Goal: Information Seeking & Learning: Learn about a topic

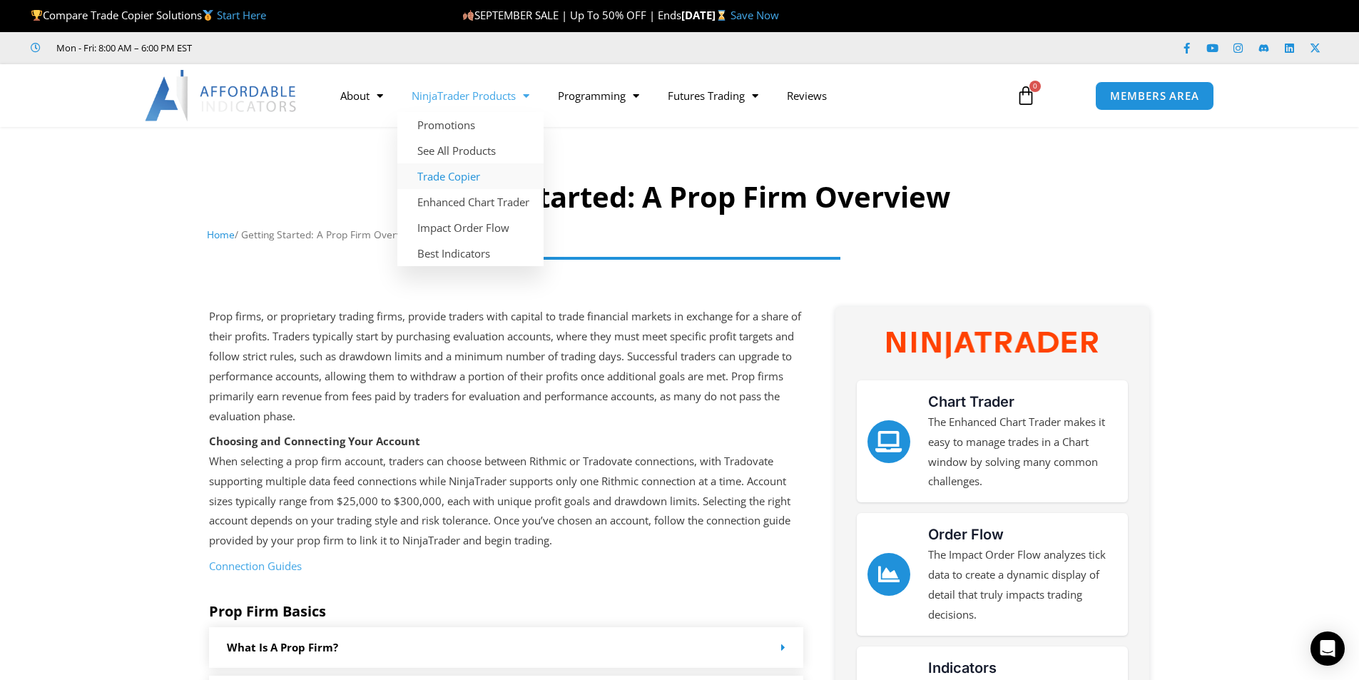
click at [469, 179] on link "Trade Copier" at bounding box center [470, 176] width 146 height 26
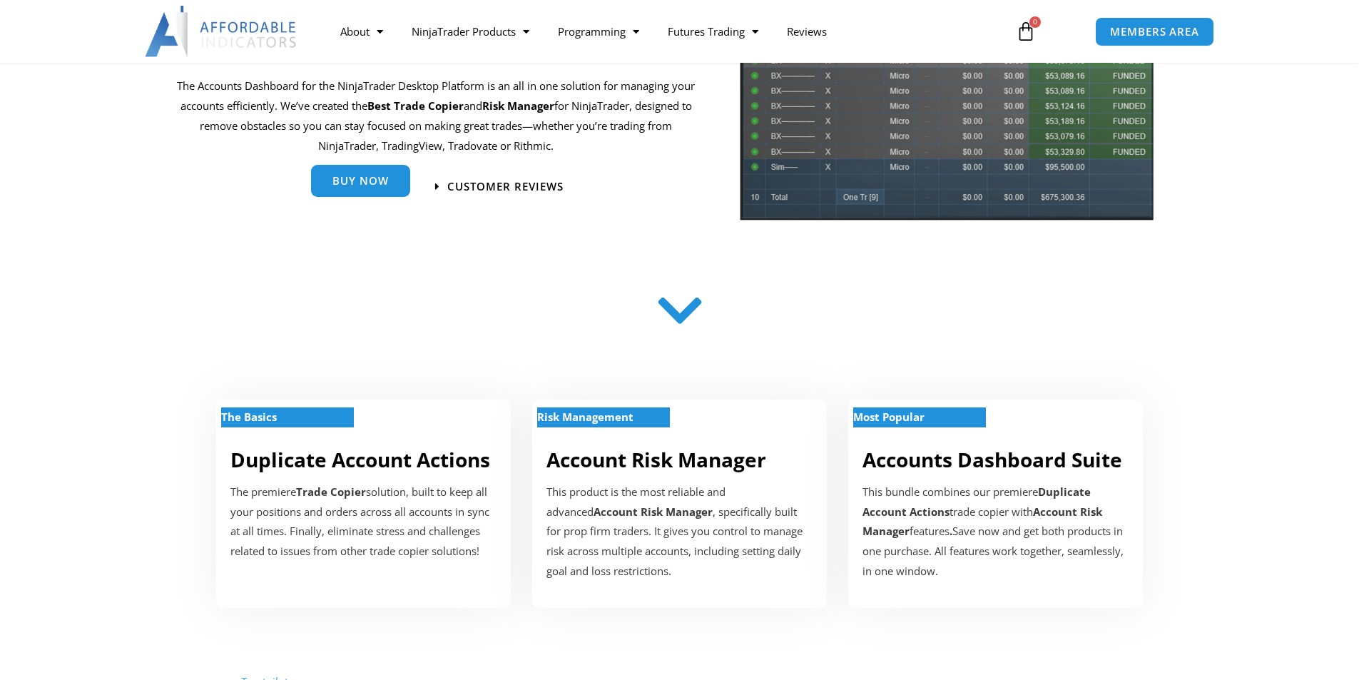
scroll to position [143, 0]
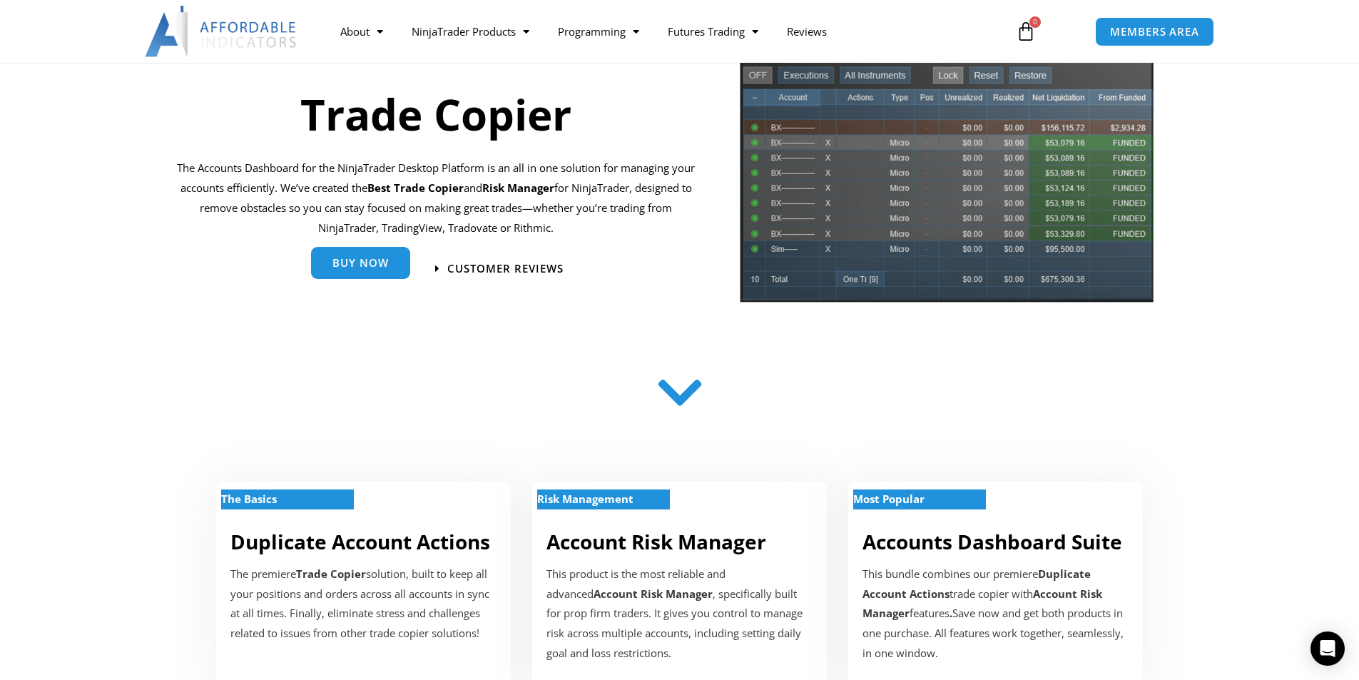
click at [375, 273] on link "Buy Now" at bounding box center [360, 263] width 99 height 32
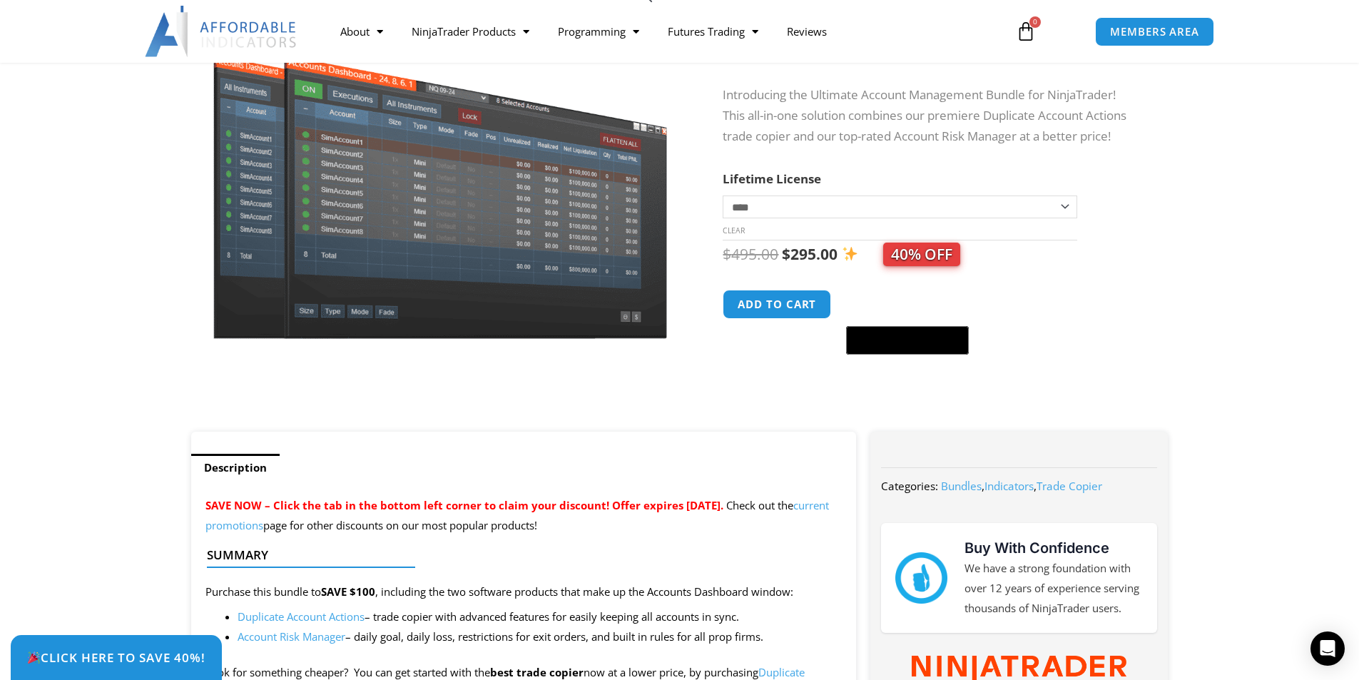
scroll to position [71, 0]
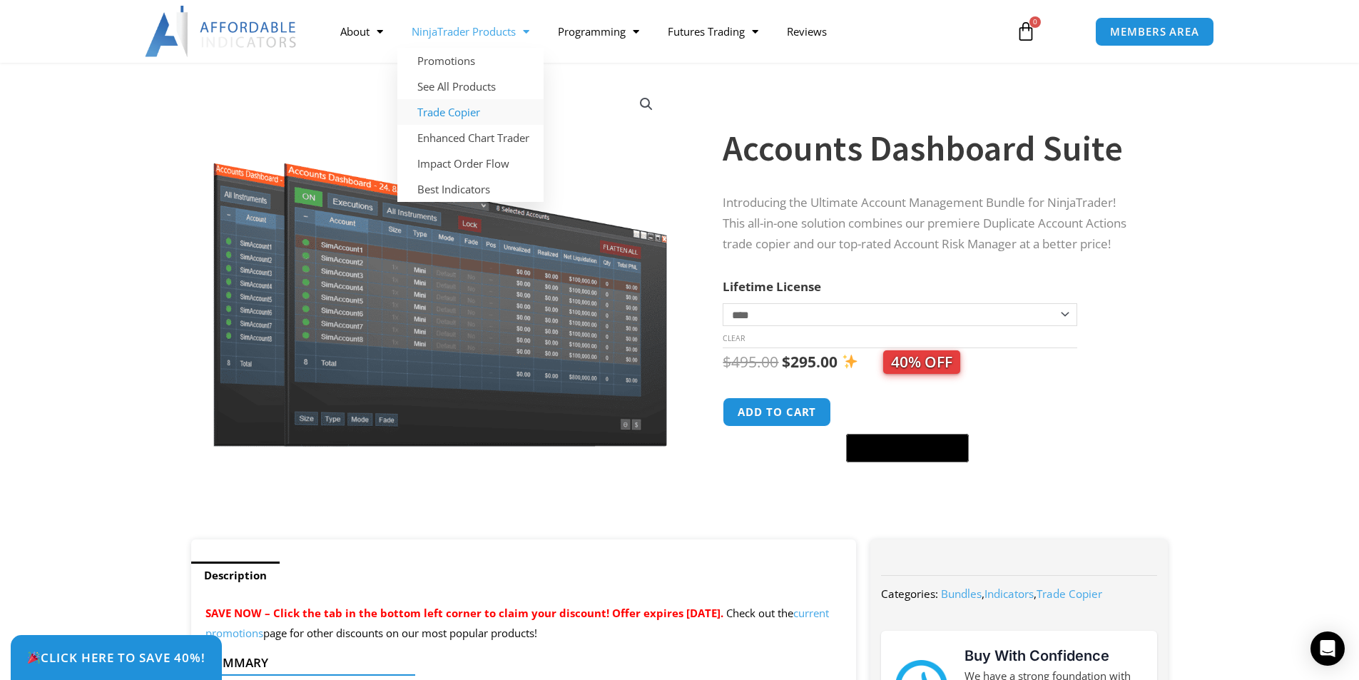
click at [455, 116] on link "Trade Copier" at bounding box center [470, 112] width 146 height 26
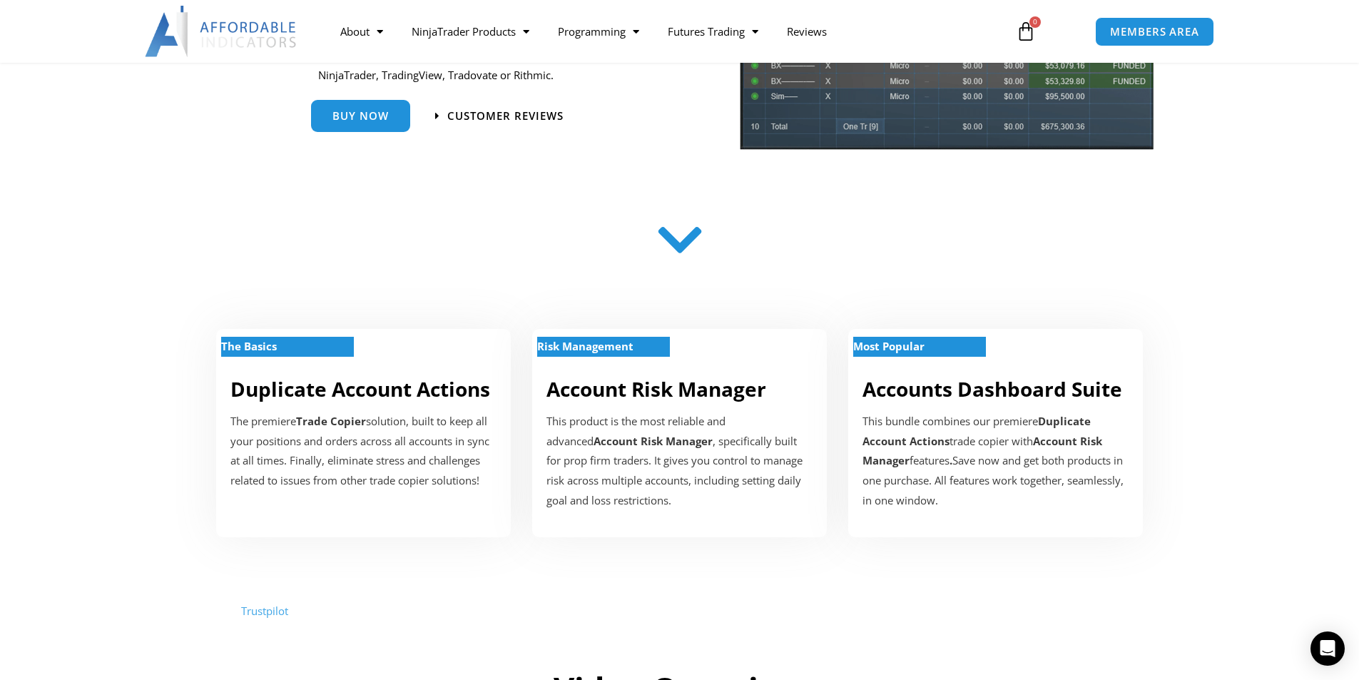
scroll to position [143, 0]
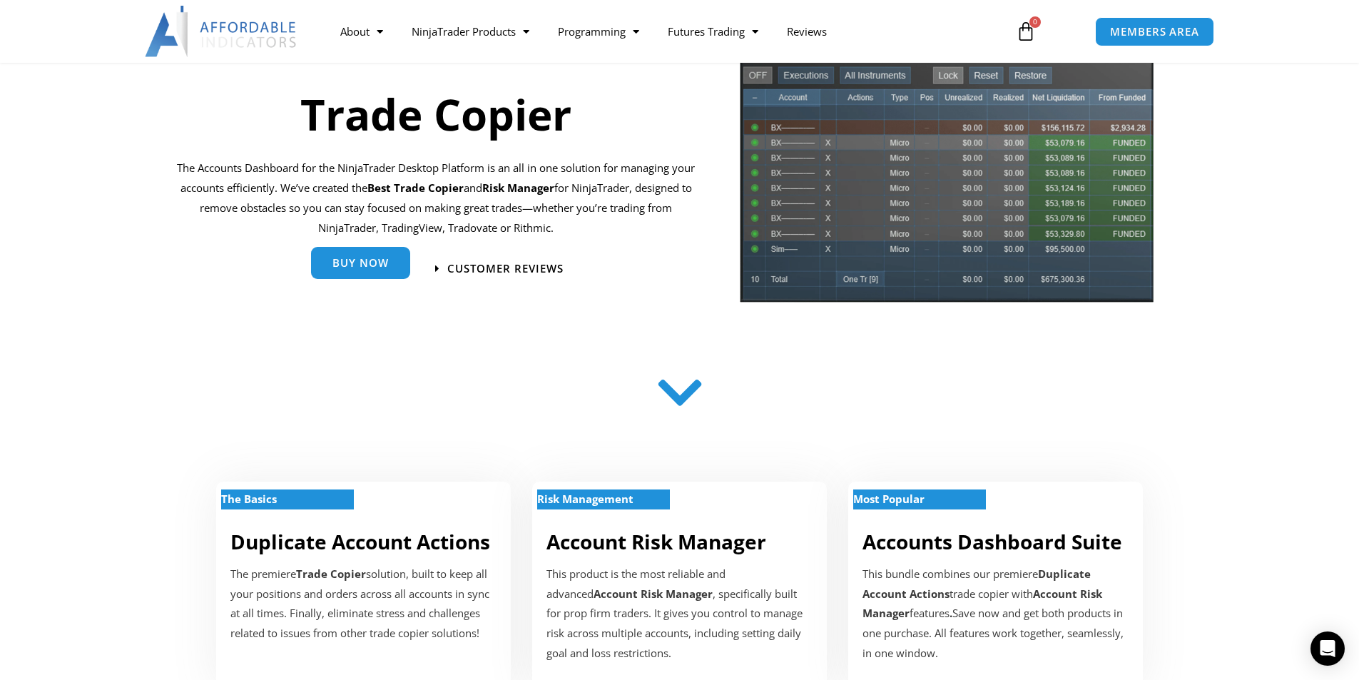
click at [366, 273] on link "Buy Now" at bounding box center [360, 263] width 99 height 32
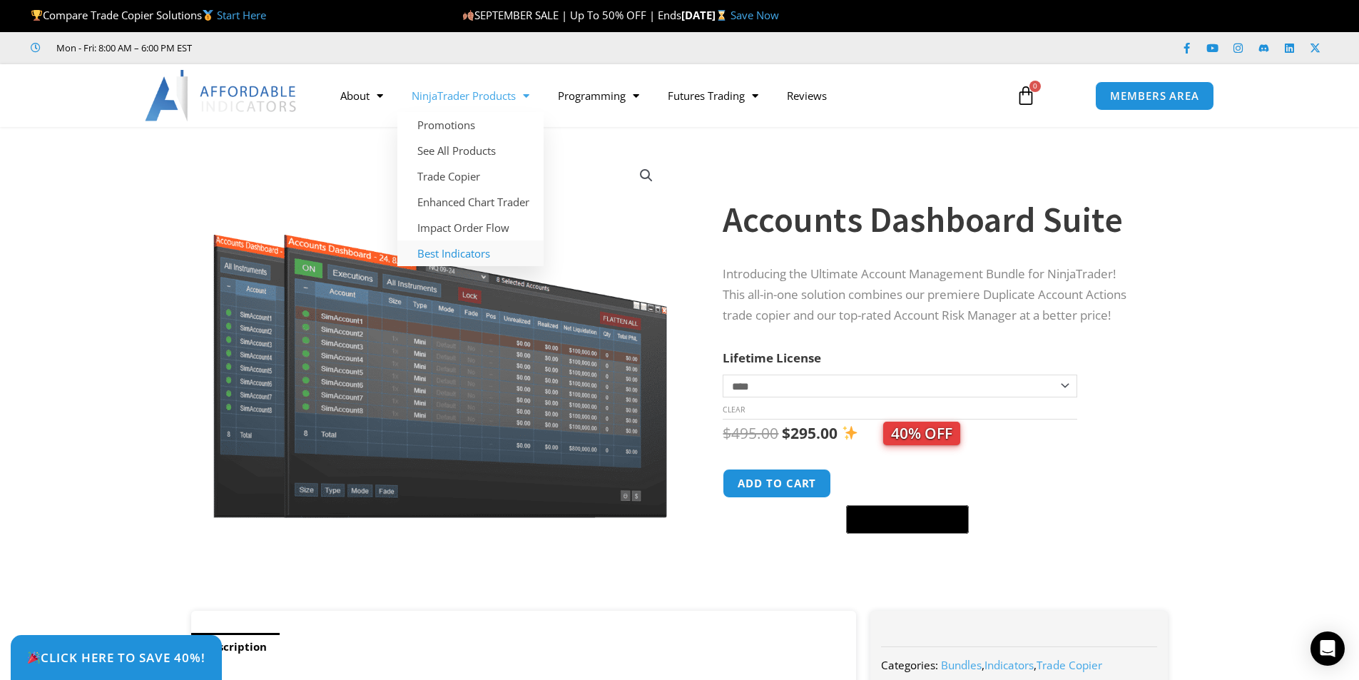
click at [469, 253] on link "Best Indicators" at bounding box center [470, 253] width 146 height 26
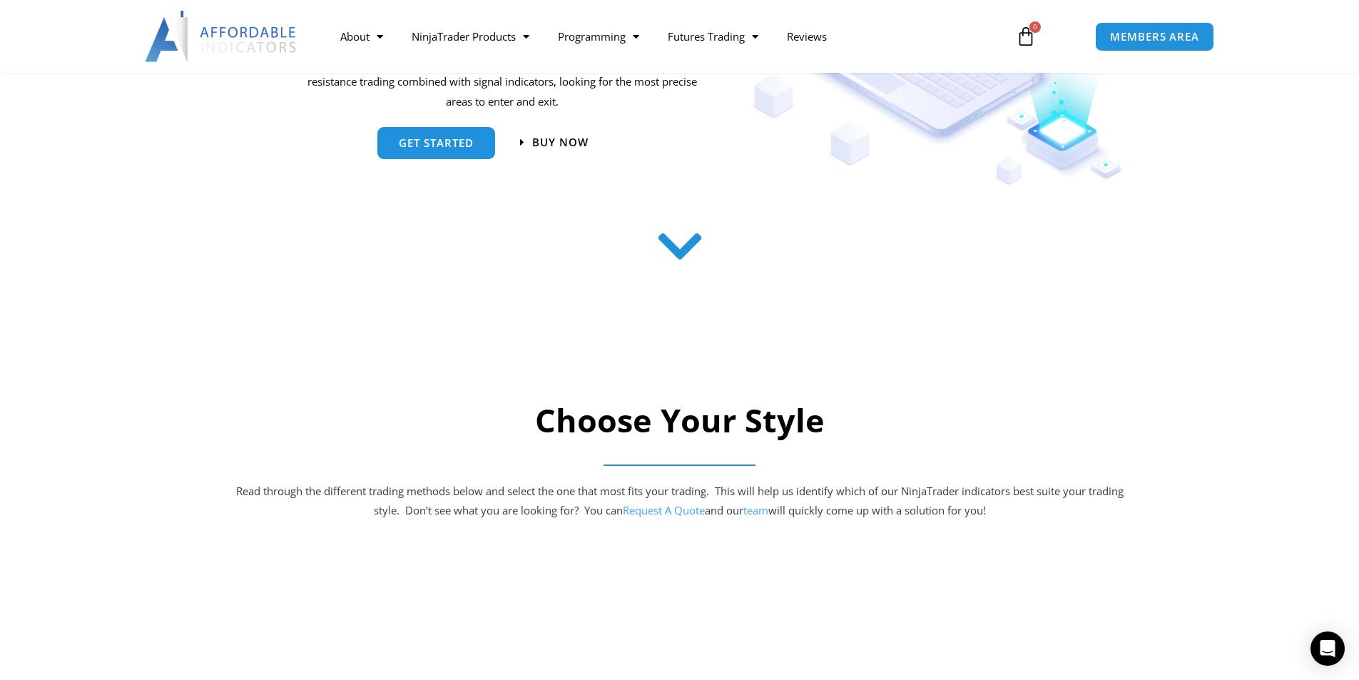
scroll to position [357, 0]
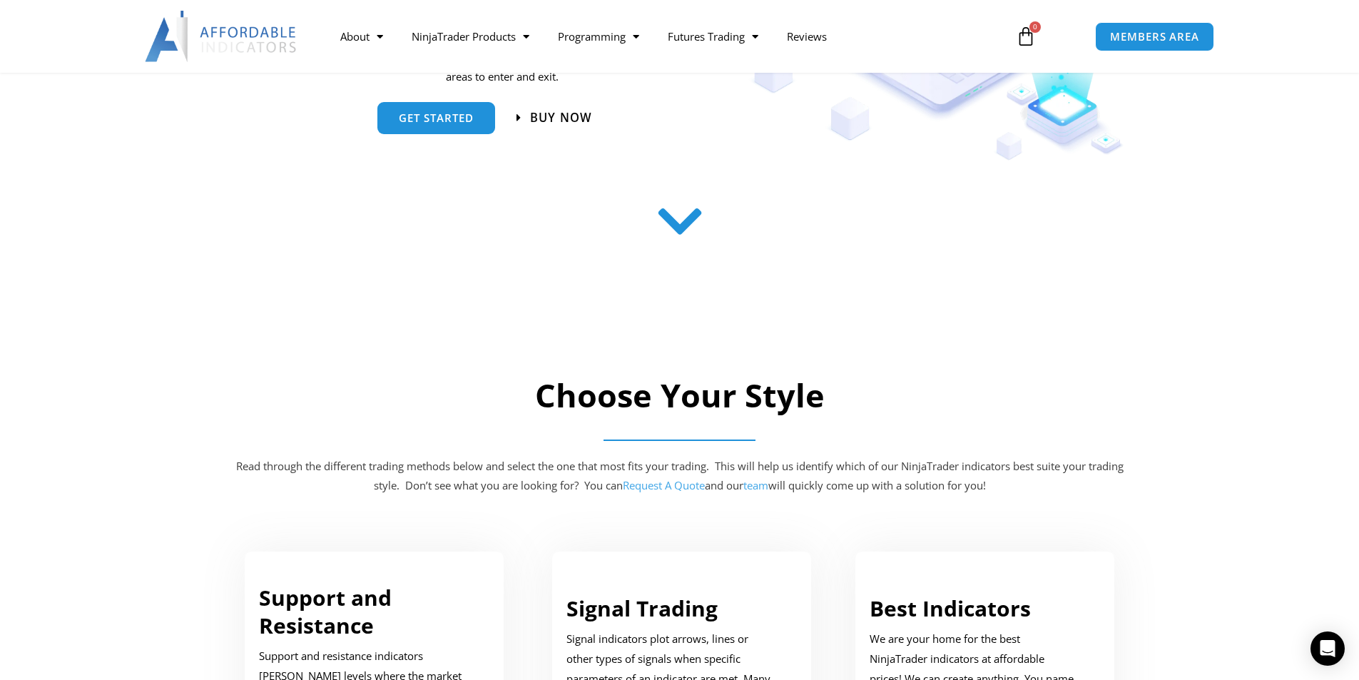
click at [550, 121] on span "Buy now" at bounding box center [561, 117] width 62 height 12
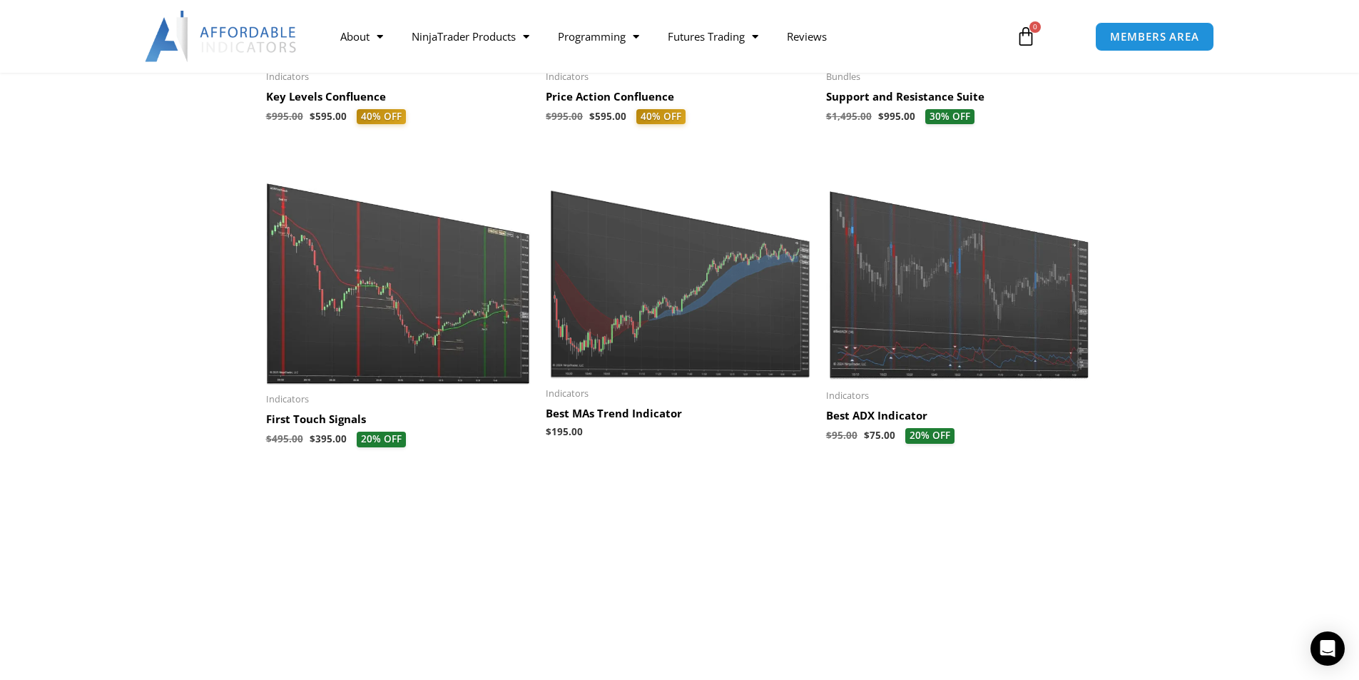
scroll to position [793, 0]
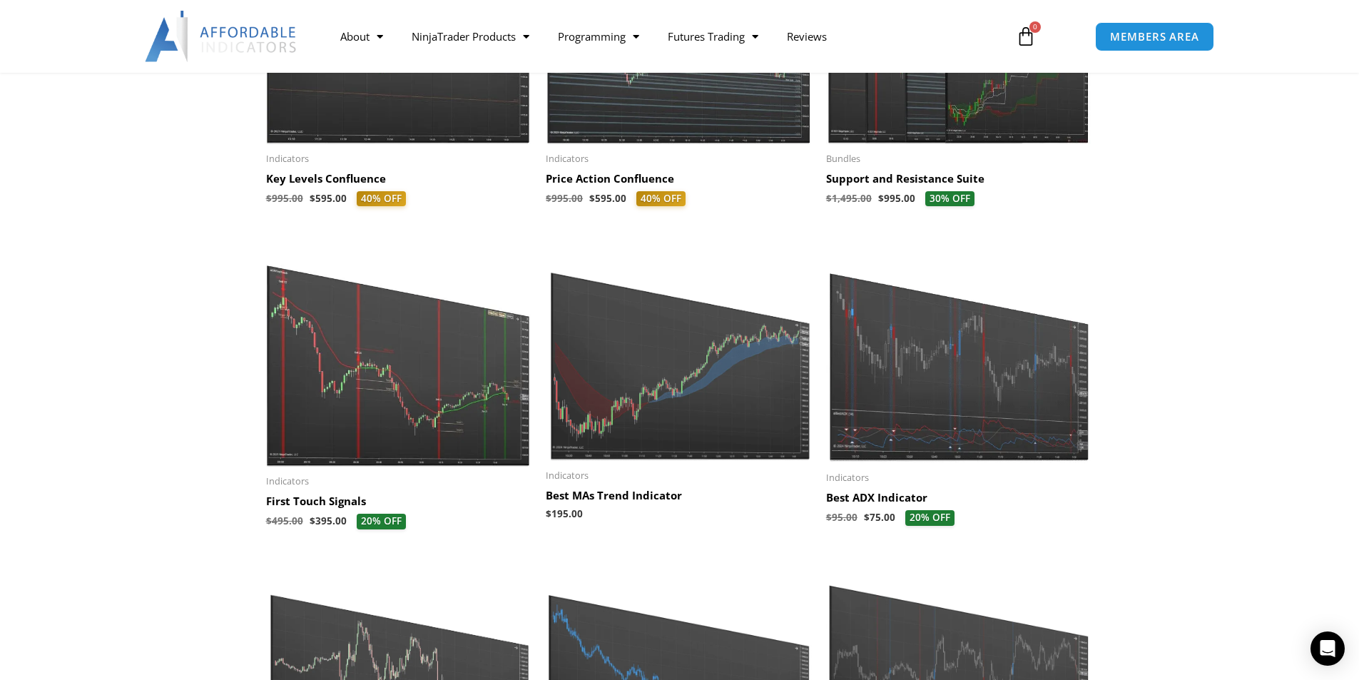
click at [369, 407] on img at bounding box center [399, 352] width 266 height 228
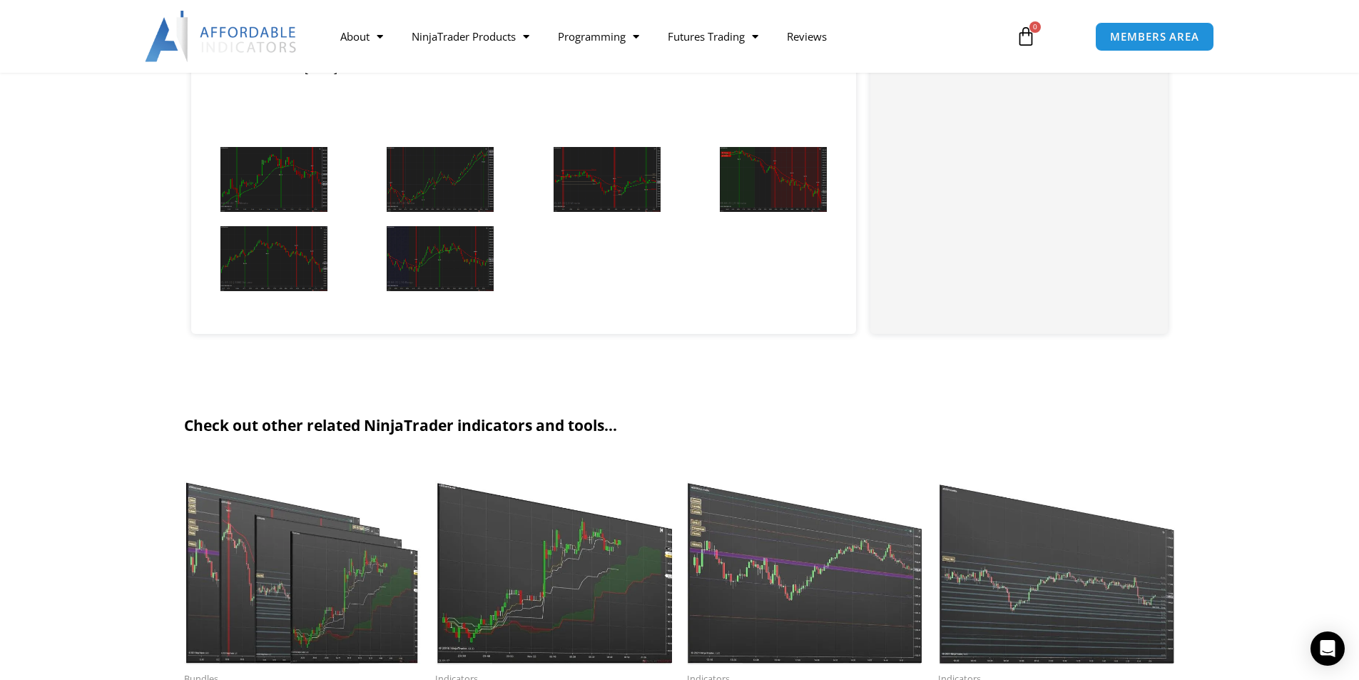
scroll to position [1570, 0]
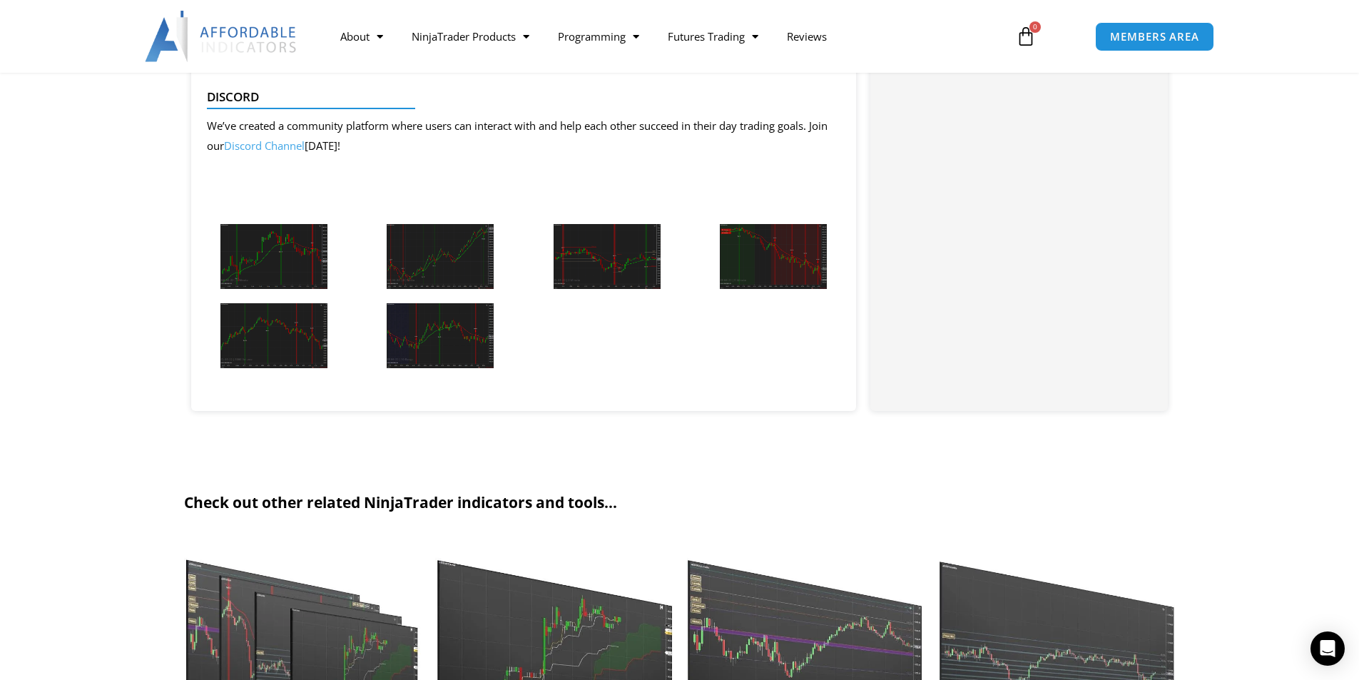
click at [279, 252] on img at bounding box center [273, 256] width 107 height 65
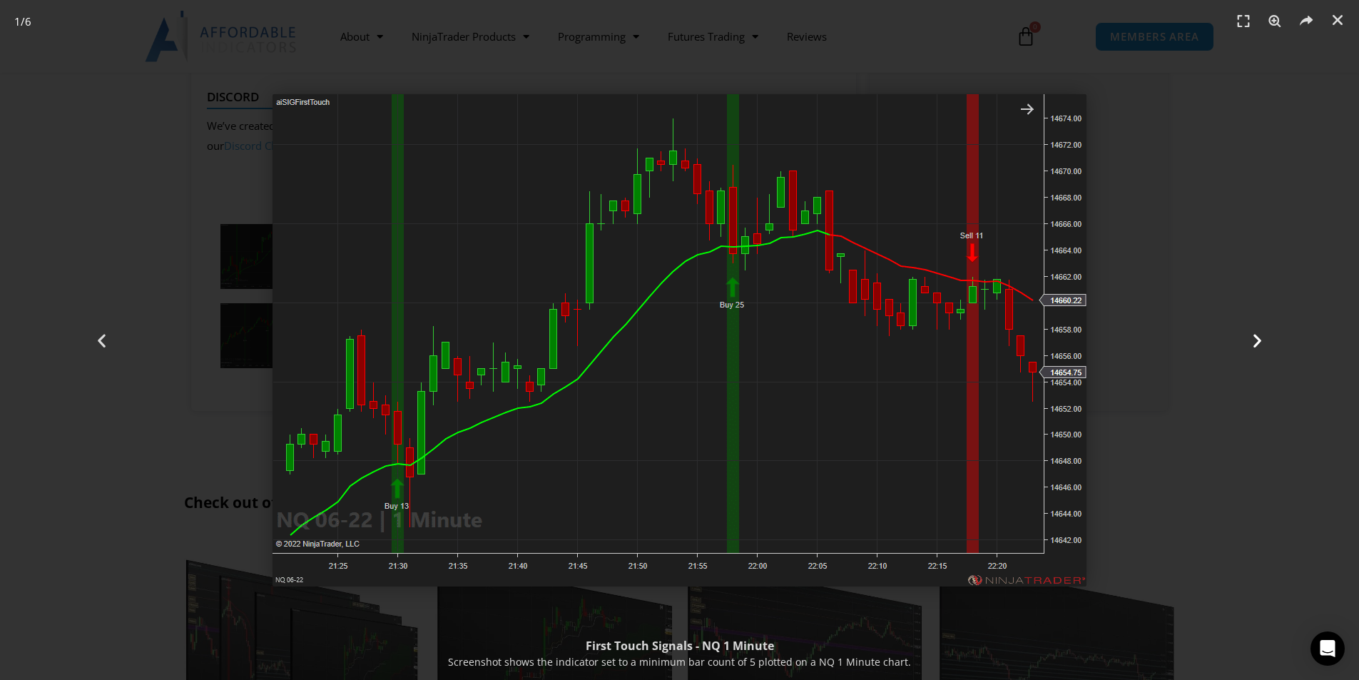
click at [1247, 331] on div "Next" at bounding box center [1257, 340] width 204 height 680
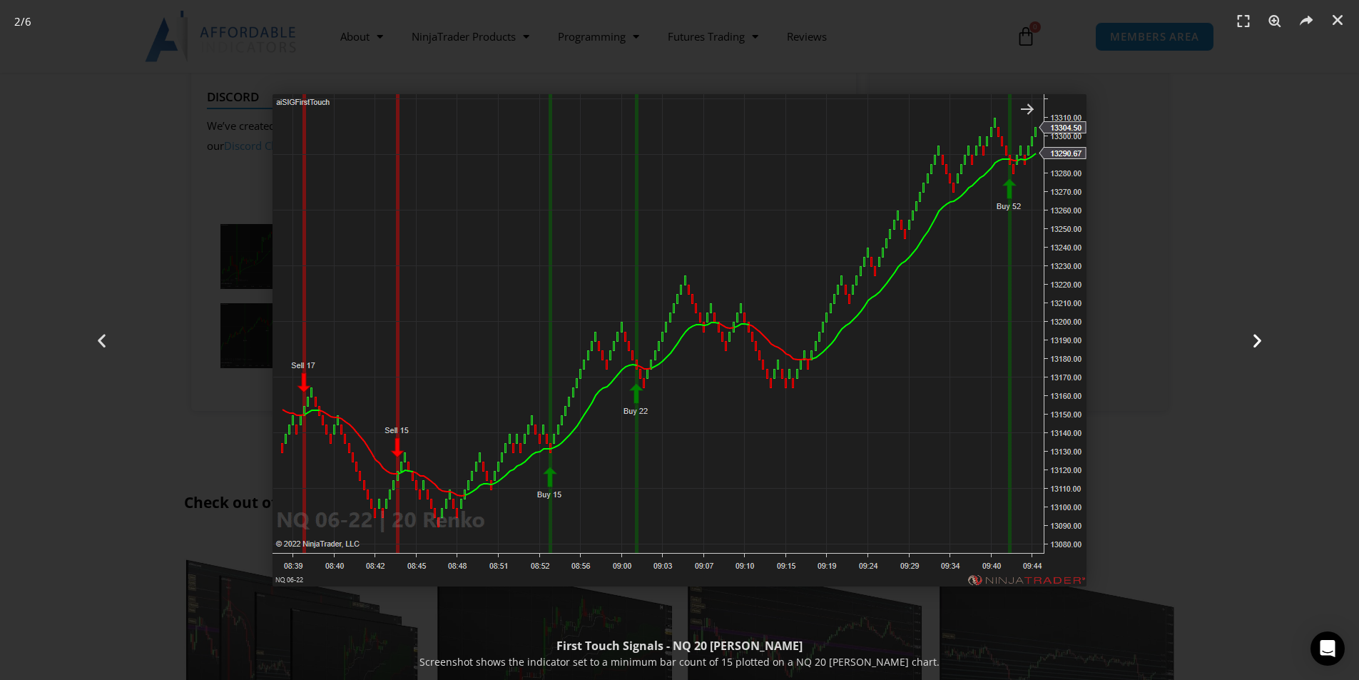
click at [1247, 331] on div "Next" at bounding box center [1257, 340] width 204 height 680
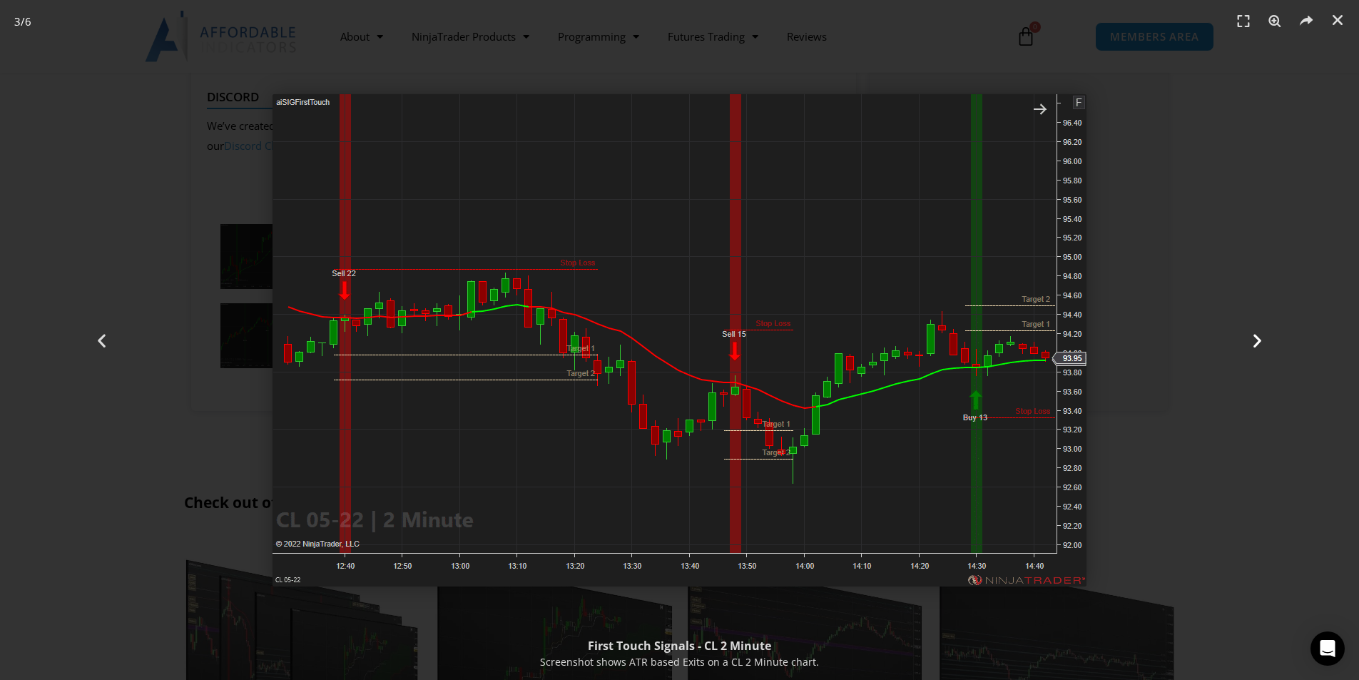
click at [1256, 340] on icon "Next slide" at bounding box center [1258, 340] width 18 height 18
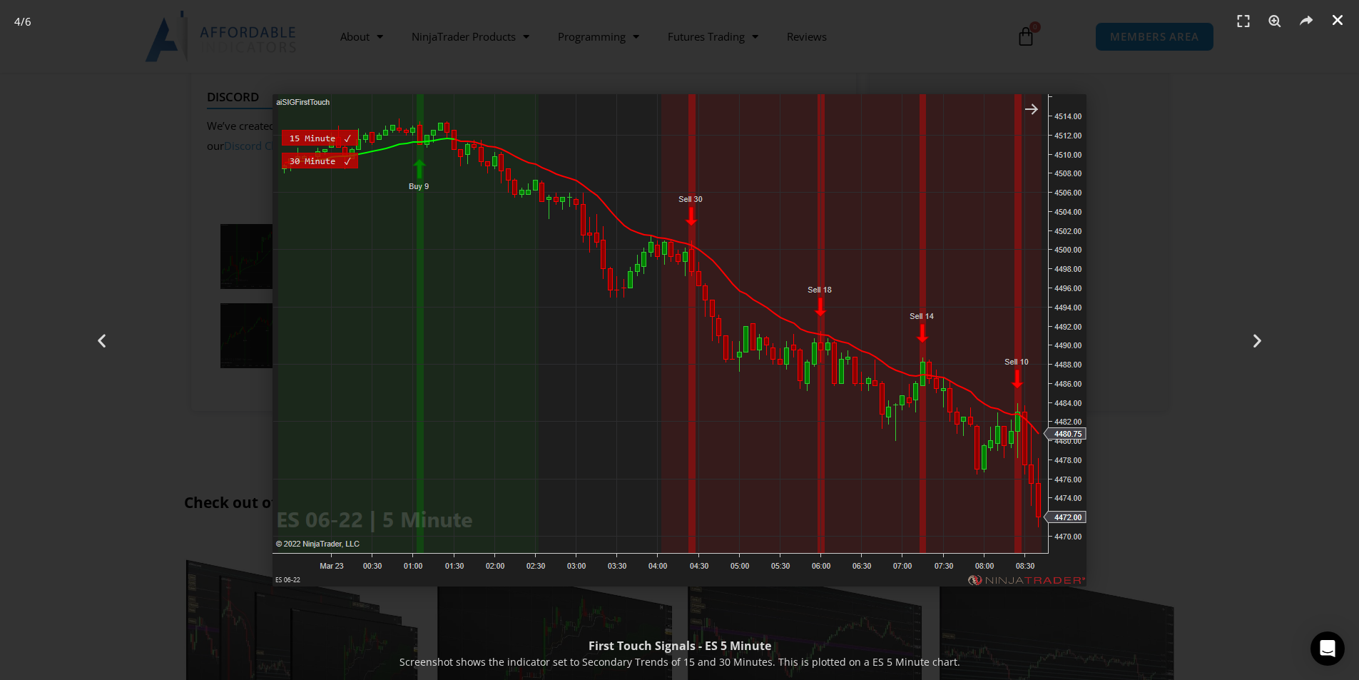
click at [1332, 21] on icon "Close (Esc)" at bounding box center [1338, 20] width 14 height 14
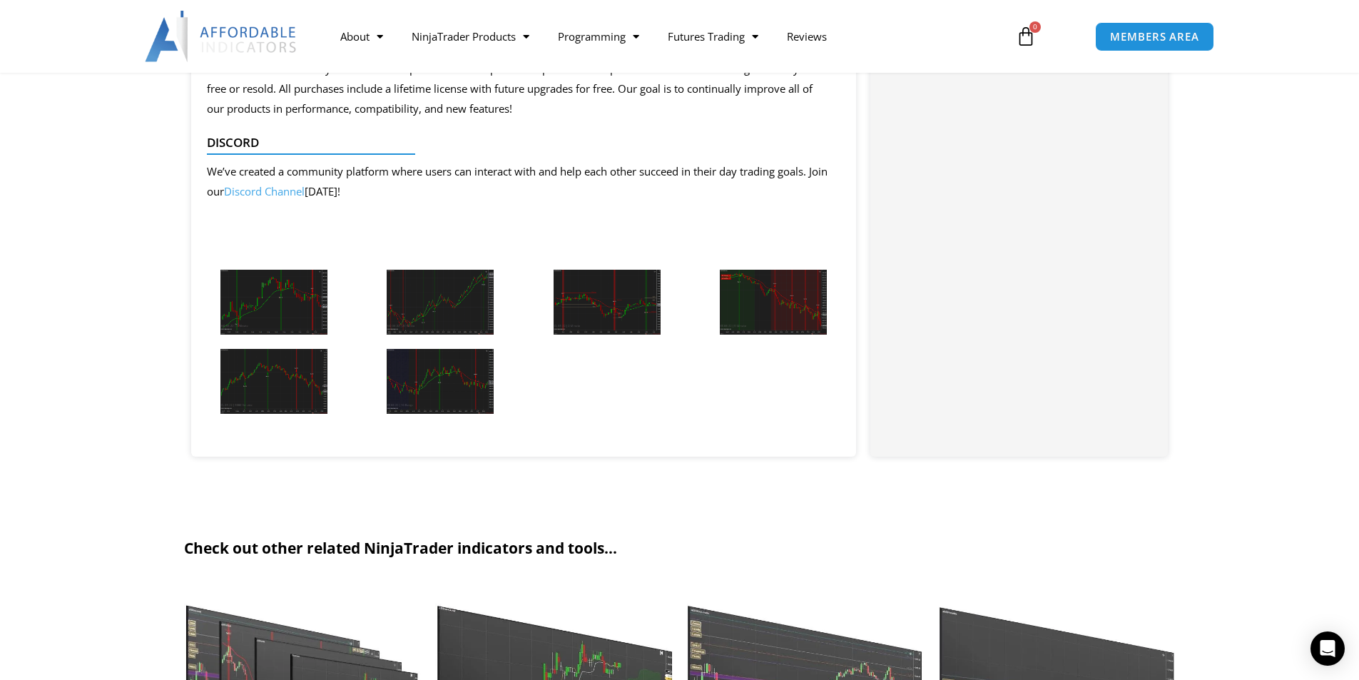
scroll to position [1498, 0]
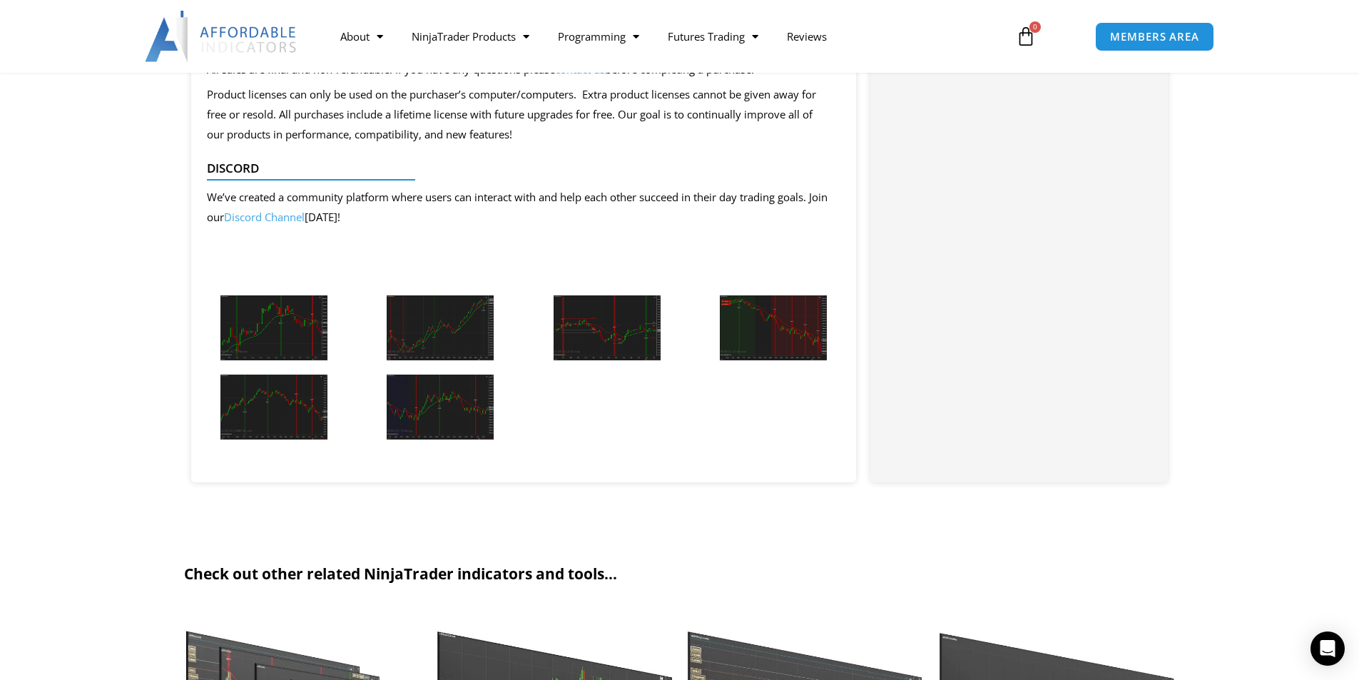
click at [283, 218] on link "Discord Channel" at bounding box center [264, 217] width 81 height 14
